Goal: Find specific page/section: Find specific page/section

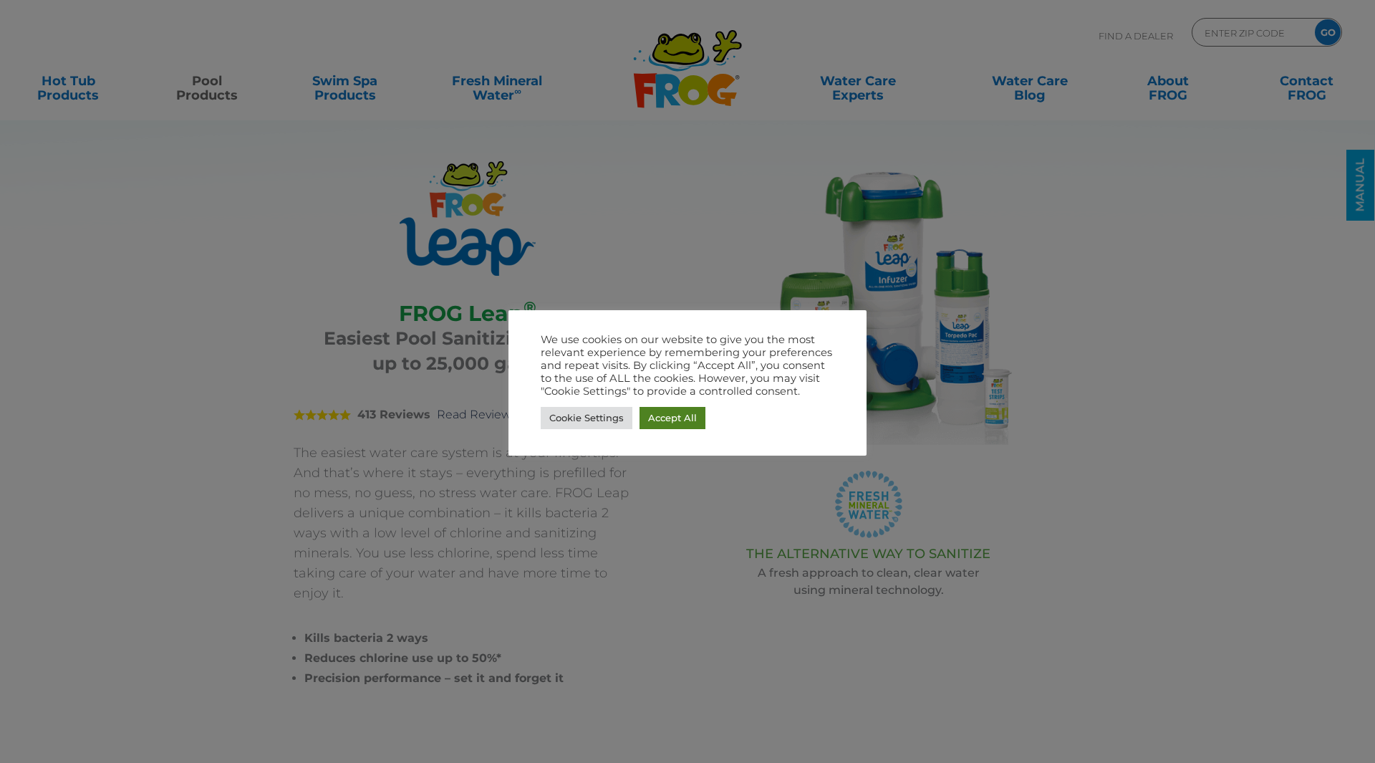
click at [662, 420] on link "Accept All" at bounding box center [673, 418] width 66 height 22
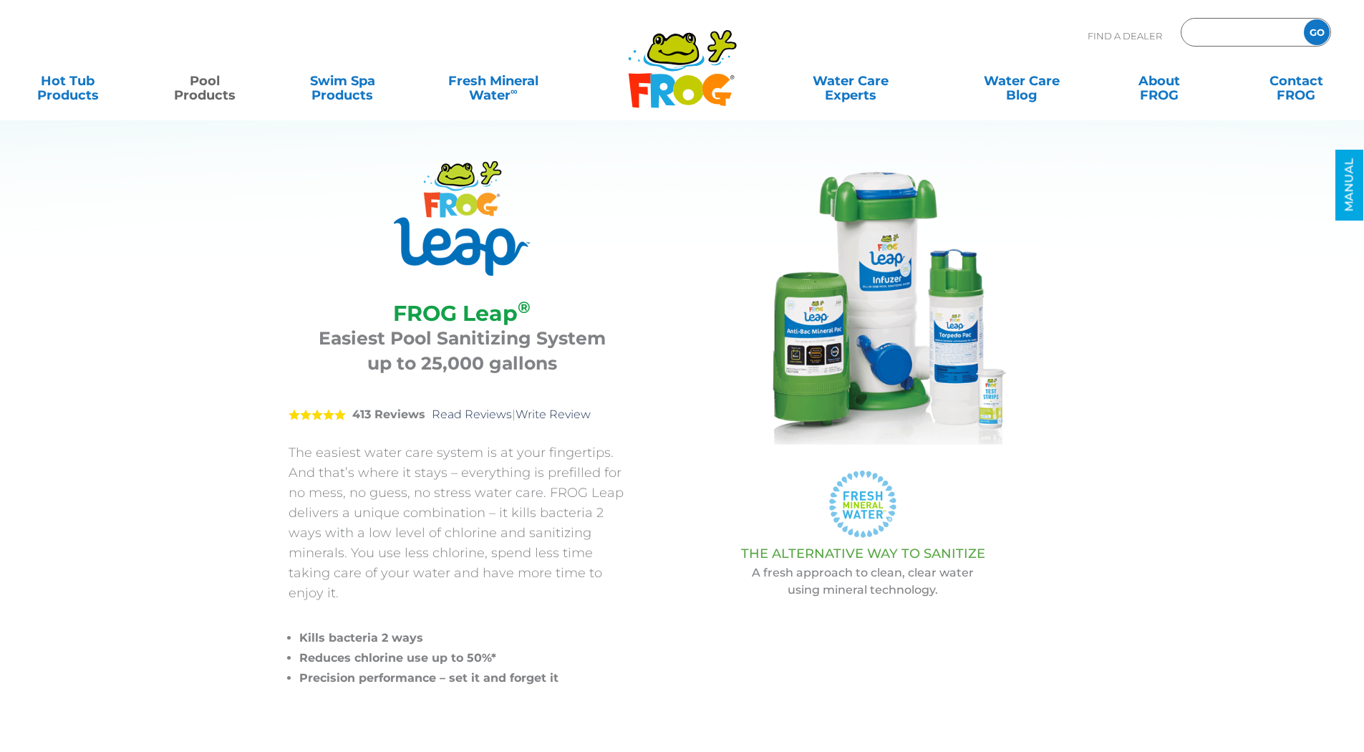
click at [1217, 38] on input "Zip Code Form" at bounding box center [1241, 32] width 97 height 21
type input "ENTER ZIP CODE"
click at [1218, 31] on input "Zip Code Form" at bounding box center [1241, 32] width 97 height 21
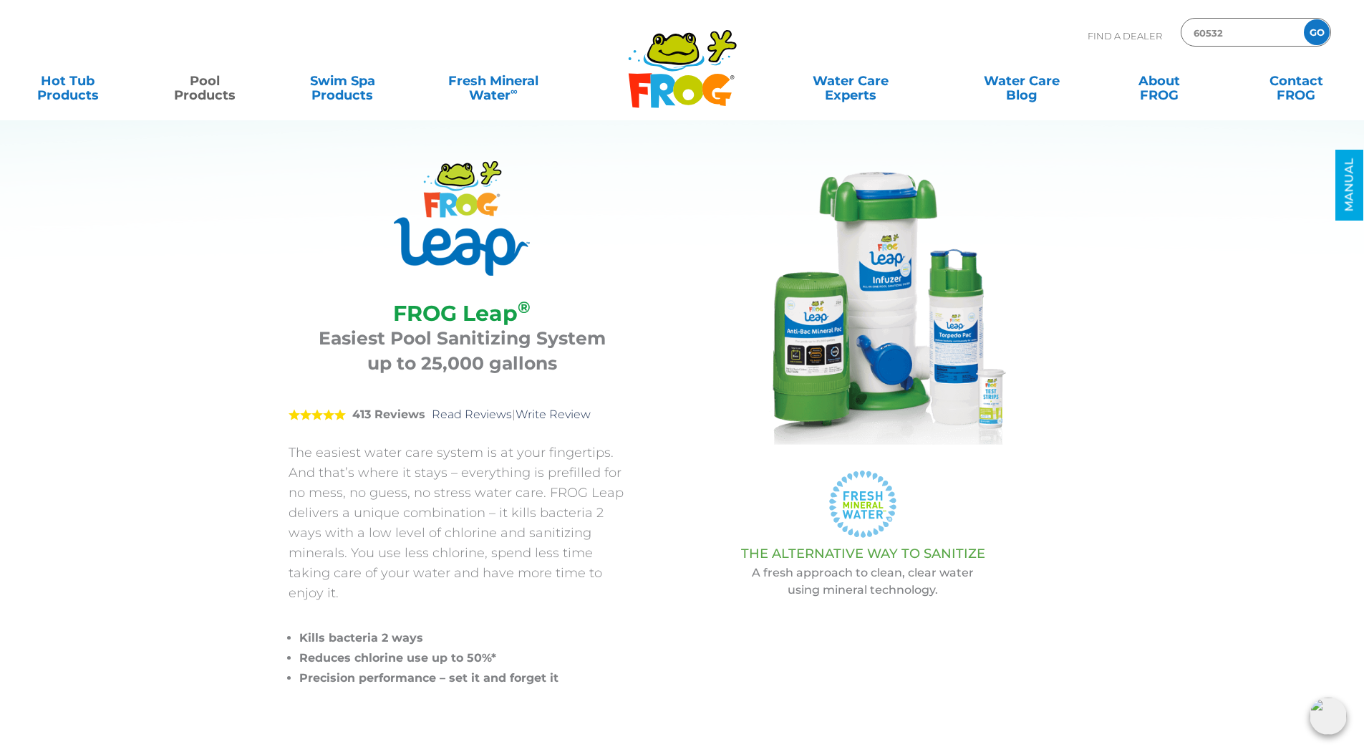
type input "60532"
click at [1304, 19] on input "GO" at bounding box center [1317, 32] width 26 height 26
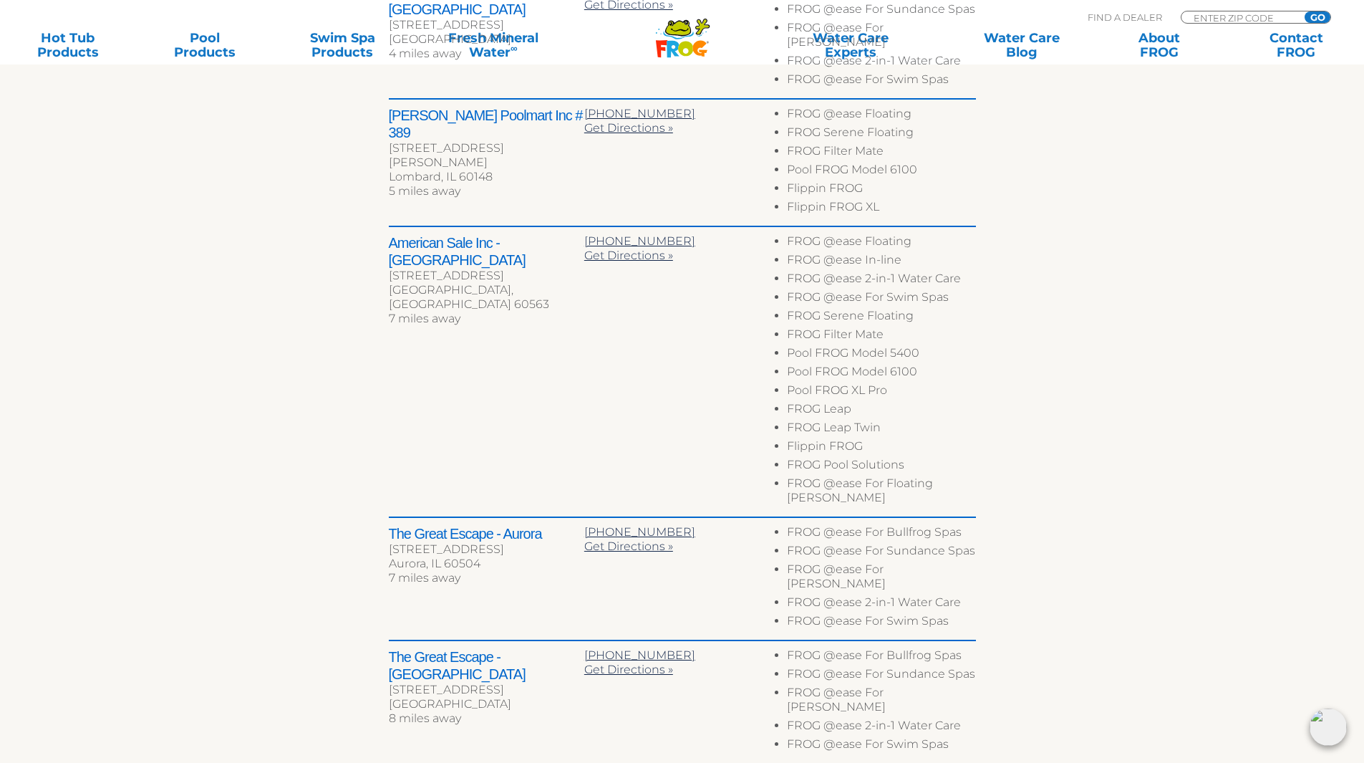
scroll to position [716, 0]
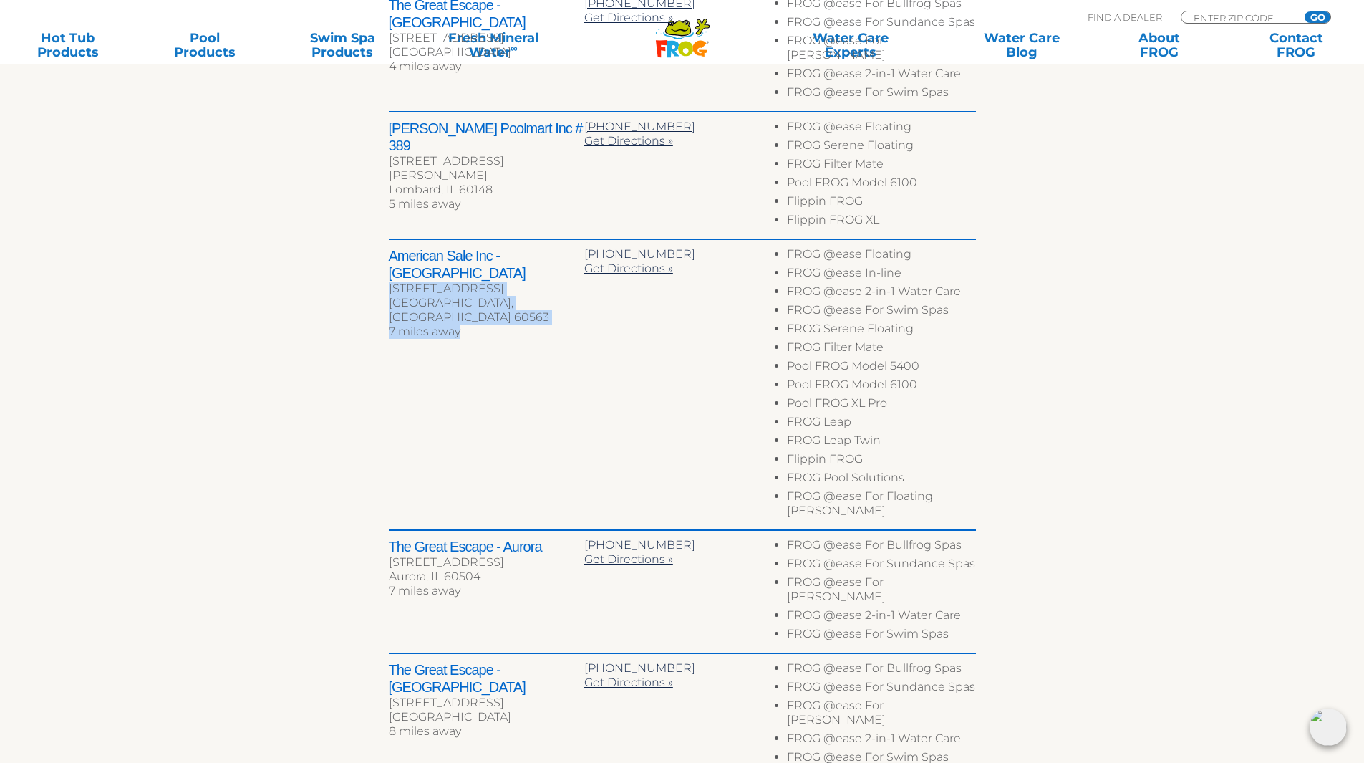
drag, startPoint x: 390, startPoint y: 259, endPoint x: 498, endPoint y: 285, distance: 111.9
click at [498, 285] on div "American Sale Inc - [GEOGRAPHIC_DATA] [STREET_ADDRESS][PERSON_NAME] 7 miles away" at bounding box center [487, 295] width 196 height 96
copy div "[STREET_ADDRESS][PERSON_NAME] 7 miles away"
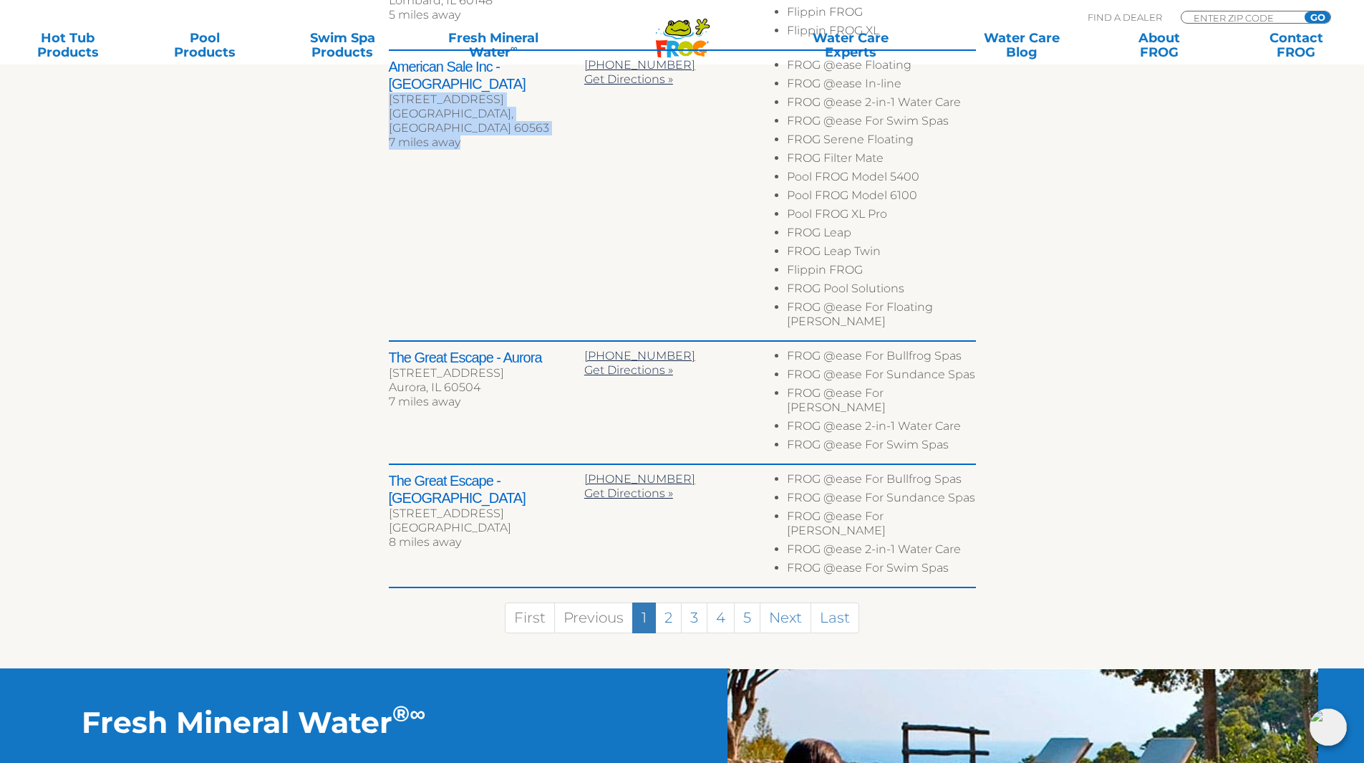
scroll to position [931, 0]
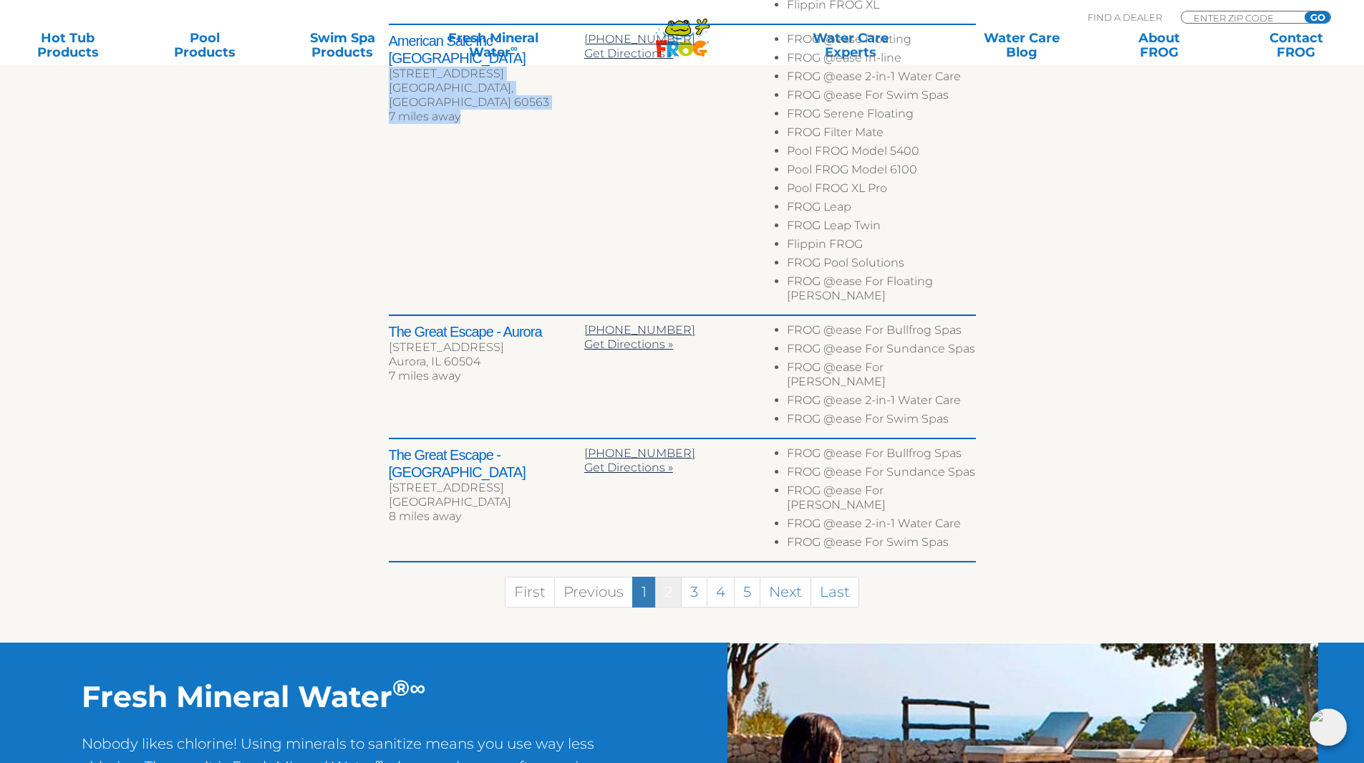
click at [673, 577] on link "2" at bounding box center [668, 592] width 27 height 31
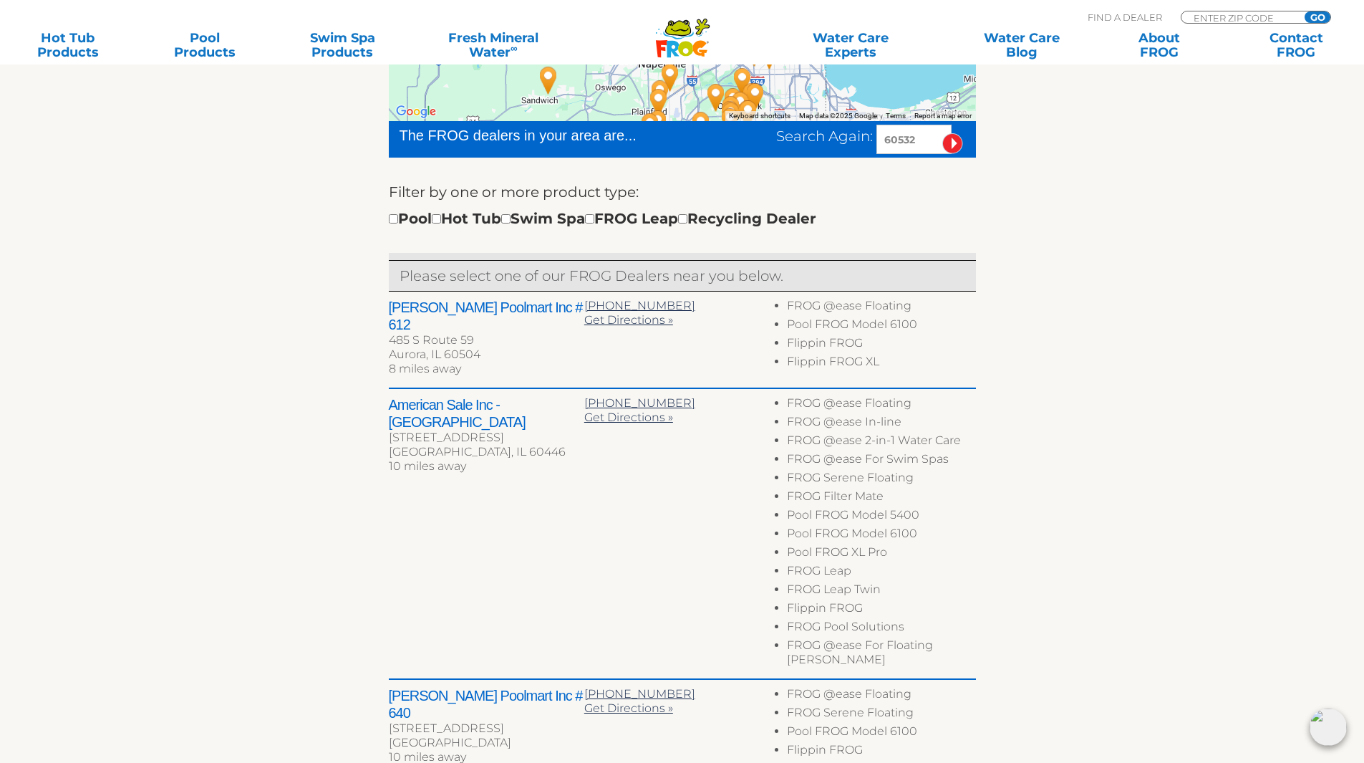
scroll to position [435, 0]
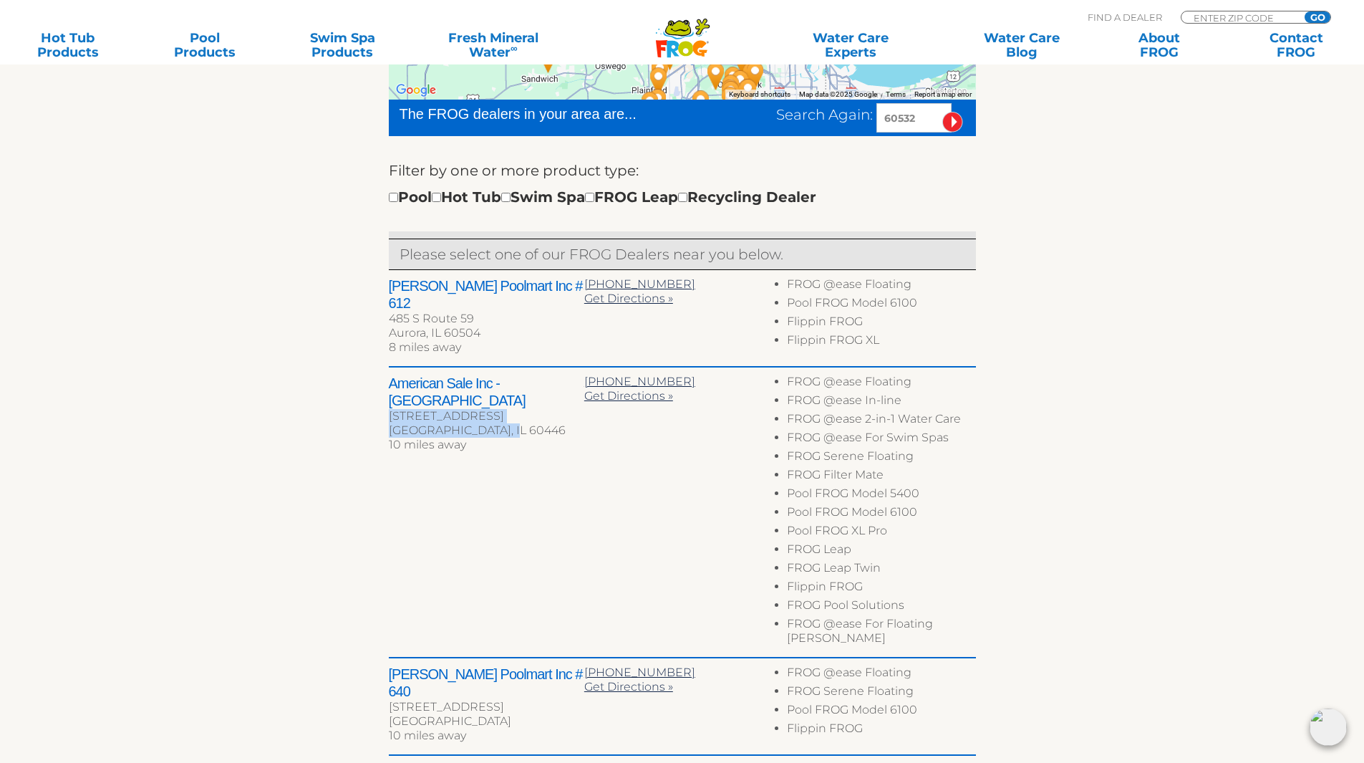
drag, startPoint x: 390, startPoint y: 392, endPoint x: 509, endPoint y: 410, distance: 121.1
click at [509, 410] on div "American Sale Inc - Romeoville 745 N Center Blvd Romeoville, IL 60446 10 miles …" at bounding box center [487, 416] width 196 height 82
copy div "745 N Center Blvd Romeoville, IL 60446"
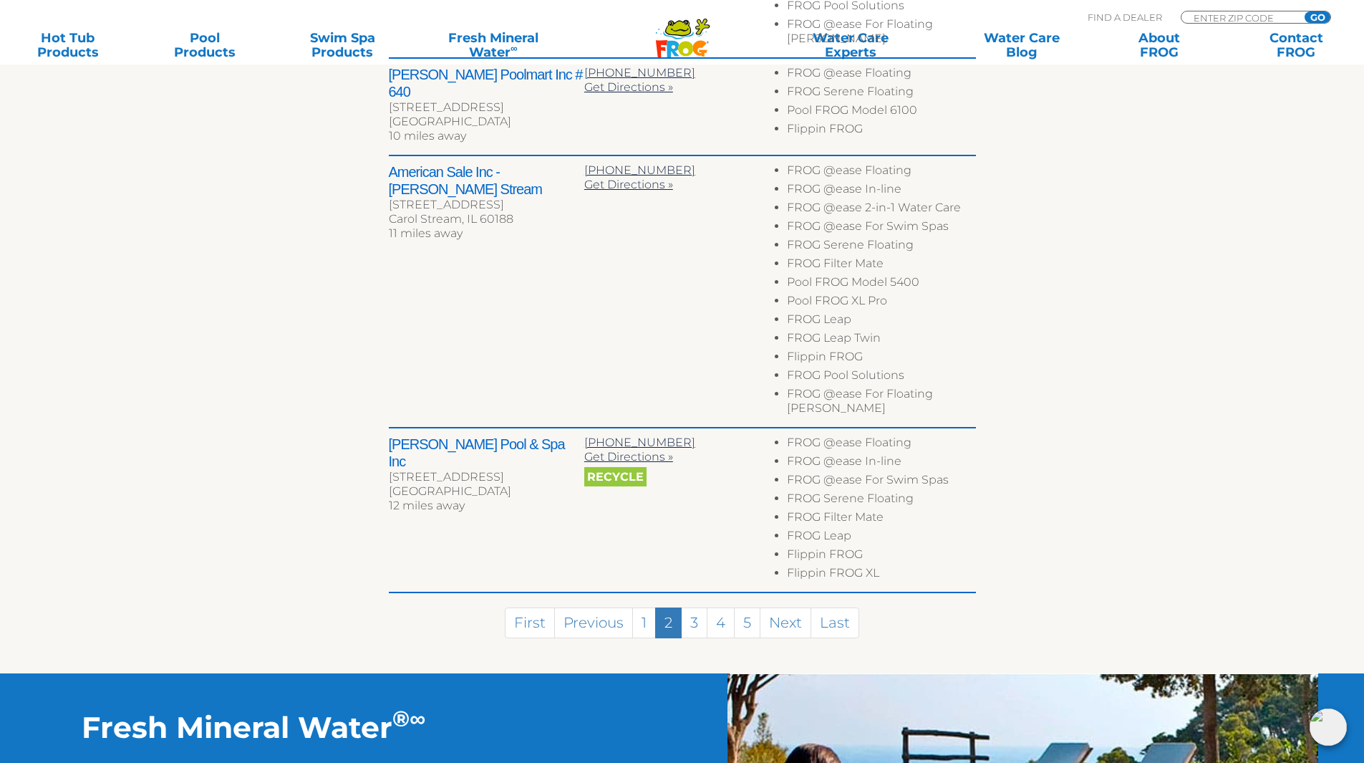
scroll to position [1080, 0]
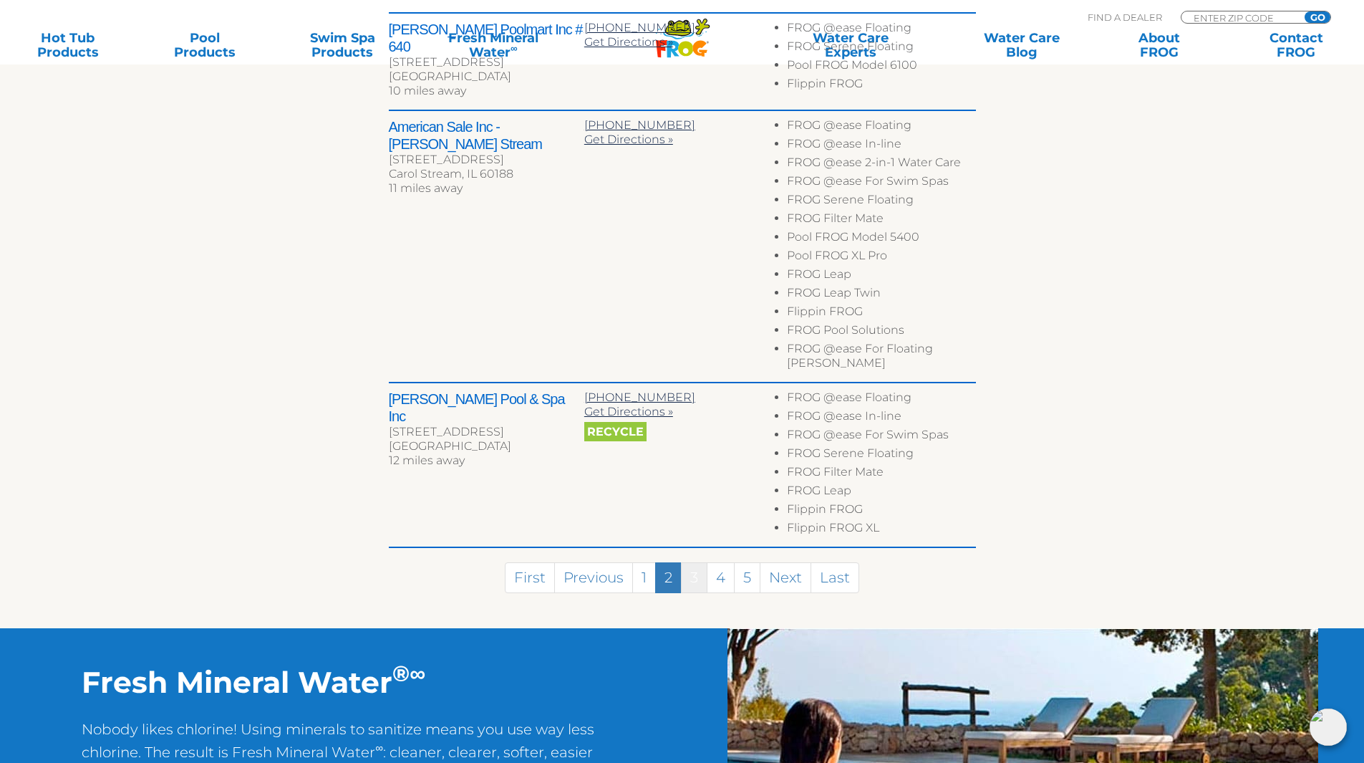
click at [688, 562] on link "3" at bounding box center [694, 577] width 27 height 31
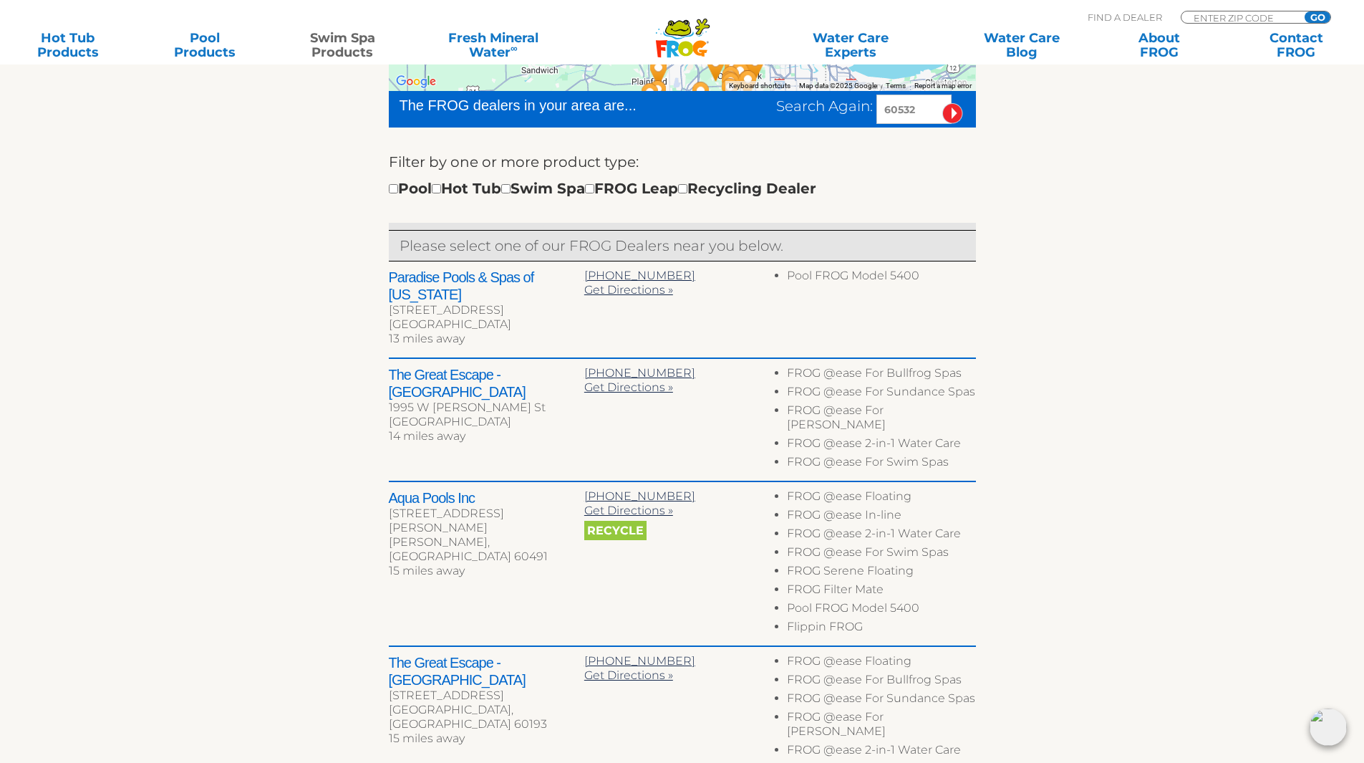
scroll to position [421, 0]
